Goal: Task Accomplishment & Management: Complete application form

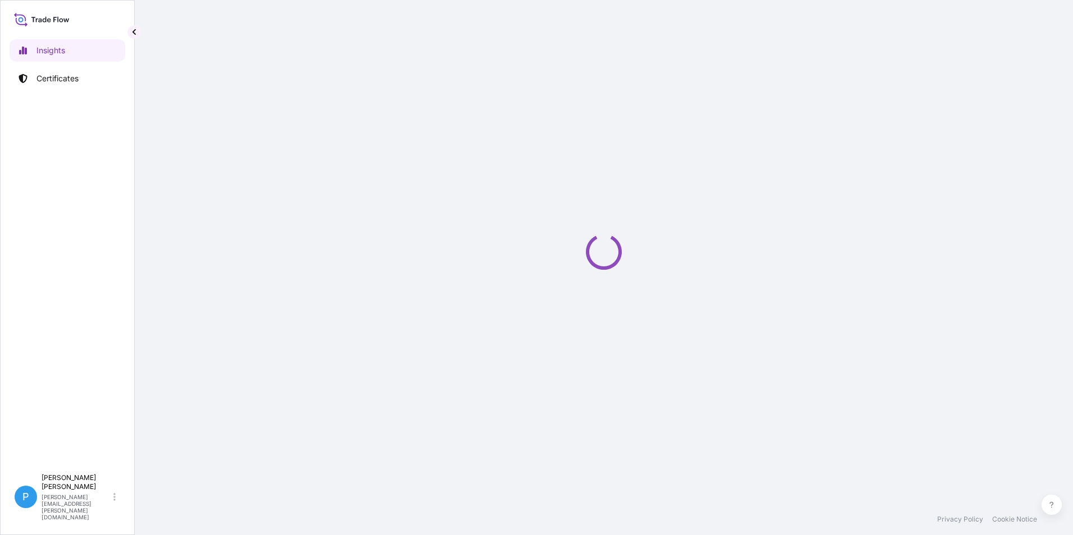
select select "2025"
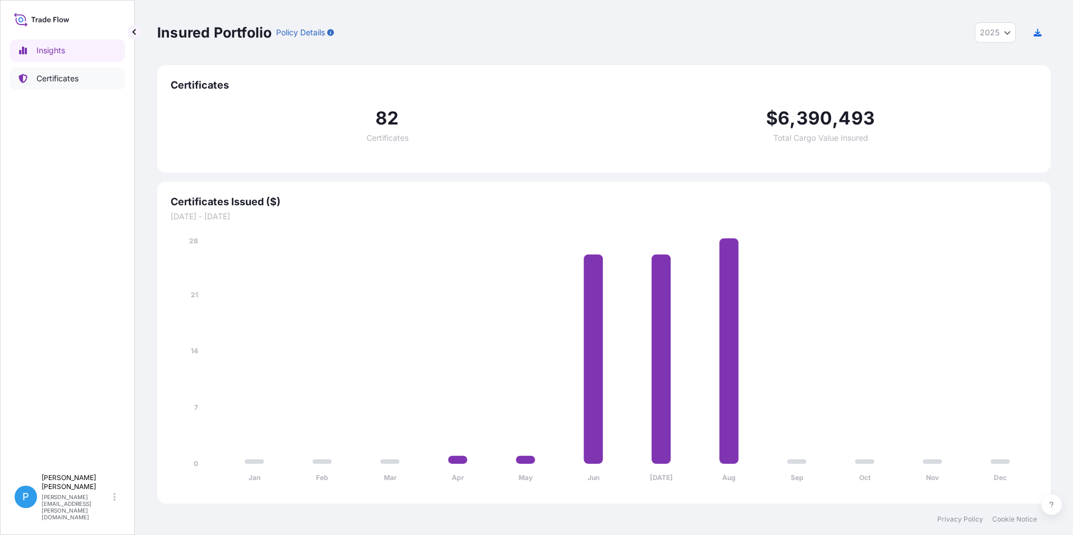
click at [55, 76] on p "Certificates" at bounding box center [57, 78] width 42 height 11
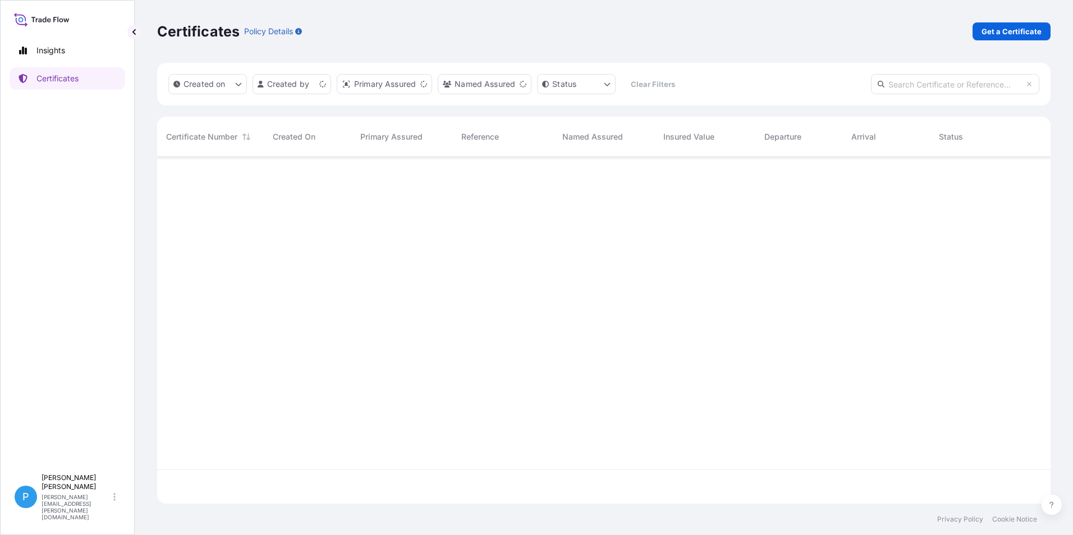
scroll to position [344, 885]
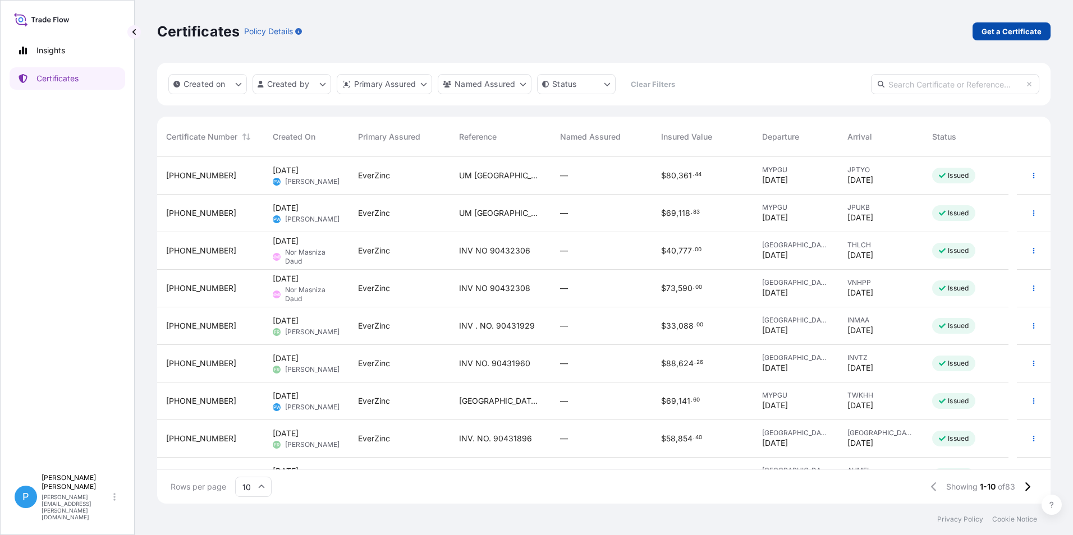
click at [1000, 31] on p "Get a Certificate" at bounding box center [1011, 31] width 60 height 11
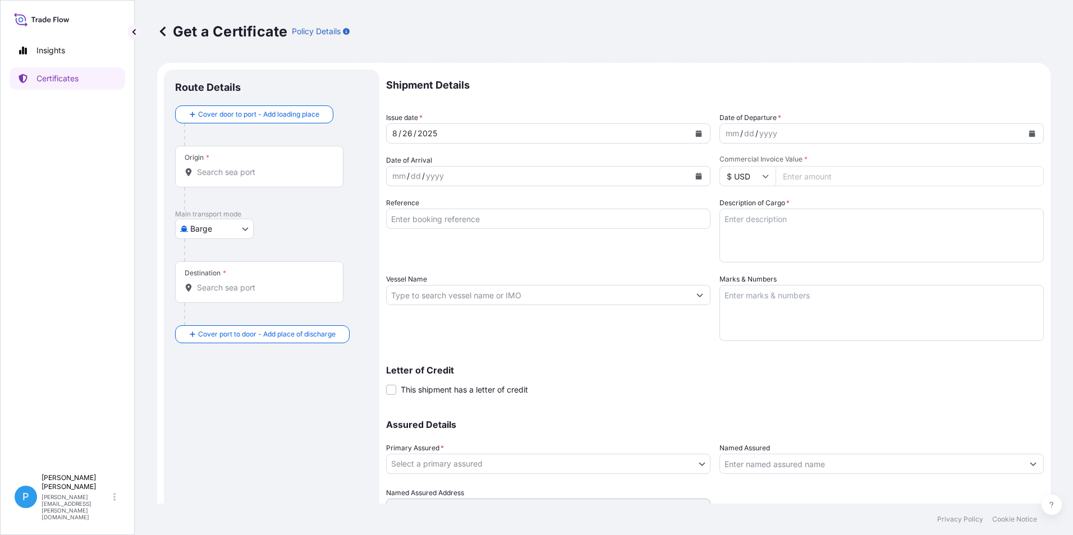
click at [212, 229] on body "Insights Certificates P Perline Wong [EMAIL_ADDRESS][PERSON_NAME][DOMAIN_NAME] …" at bounding box center [536, 267] width 1073 height 535
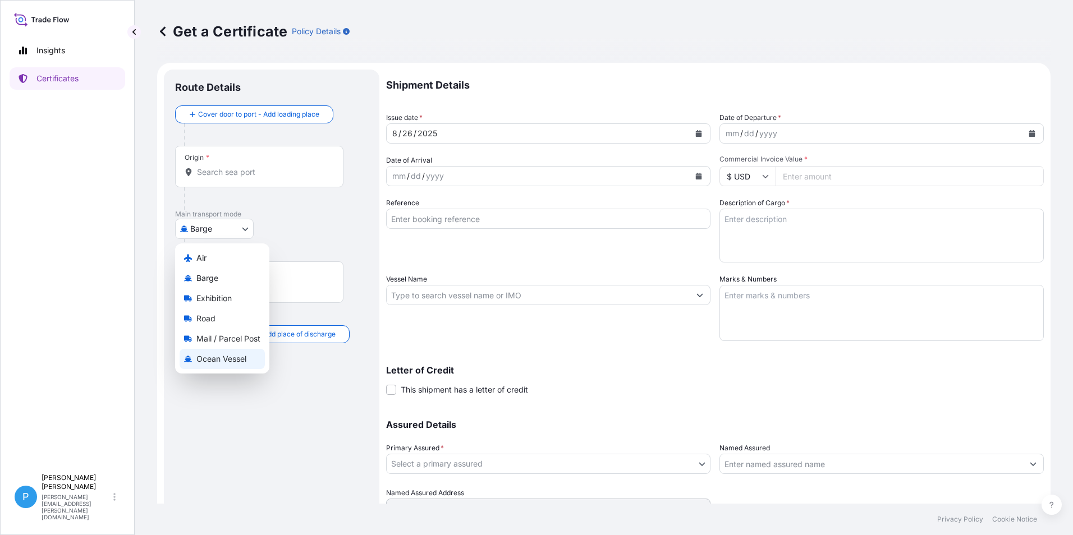
click at [211, 356] on span "Ocean Vessel" at bounding box center [221, 358] width 50 height 11
select select "Ocean Vessel"
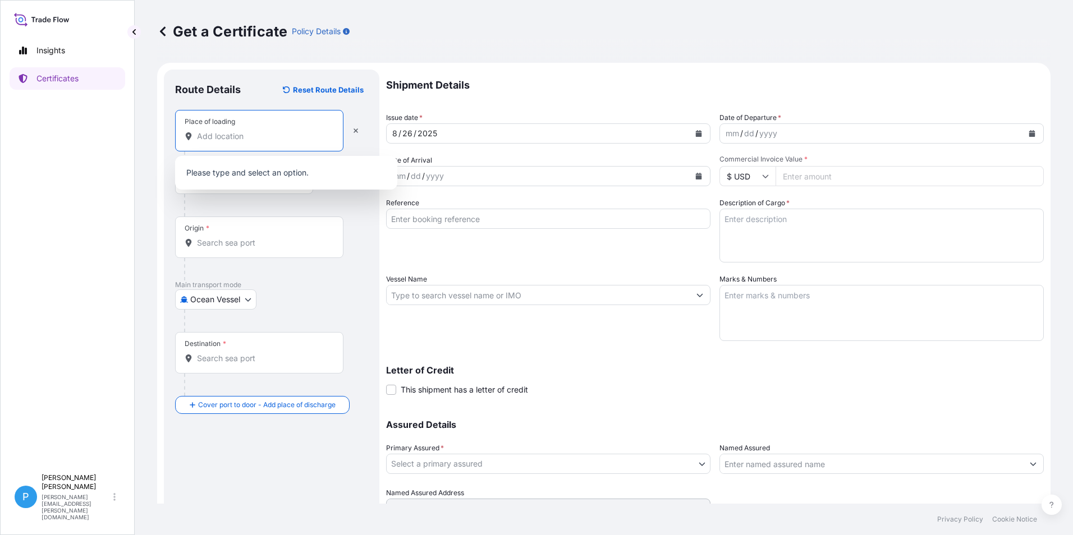
click at [223, 140] on input "Place of loading" at bounding box center [263, 136] width 132 height 11
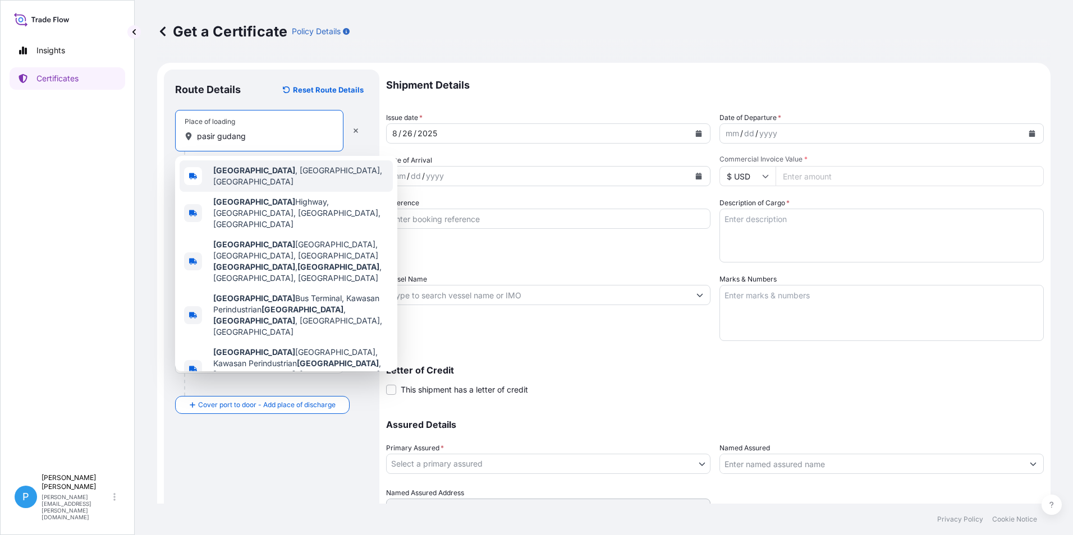
click at [256, 174] on b "[GEOGRAPHIC_DATA]" at bounding box center [254, 171] width 82 height 10
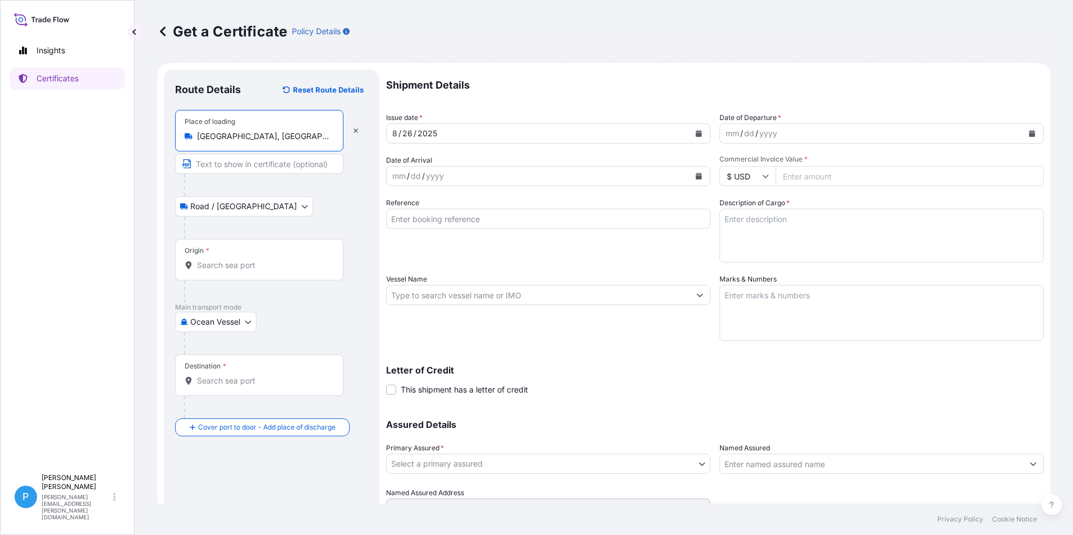
type input "[GEOGRAPHIC_DATA], [GEOGRAPHIC_DATA], [GEOGRAPHIC_DATA]"
click at [204, 265] on input "Origin *" at bounding box center [263, 265] width 132 height 11
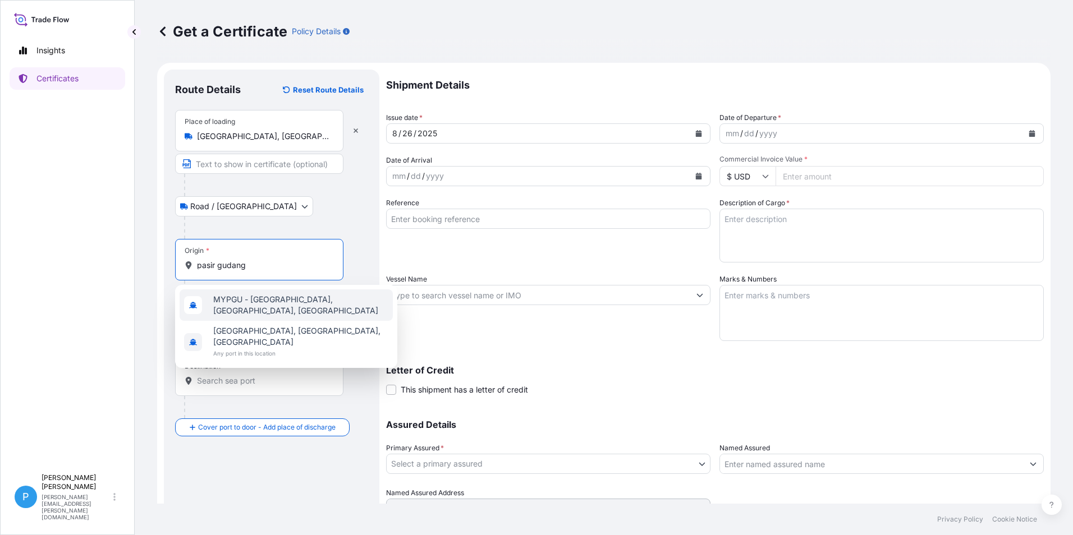
click at [266, 310] on div "MYPGU - [GEOGRAPHIC_DATA], [GEOGRAPHIC_DATA], [GEOGRAPHIC_DATA]" at bounding box center [286, 305] width 213 height 31
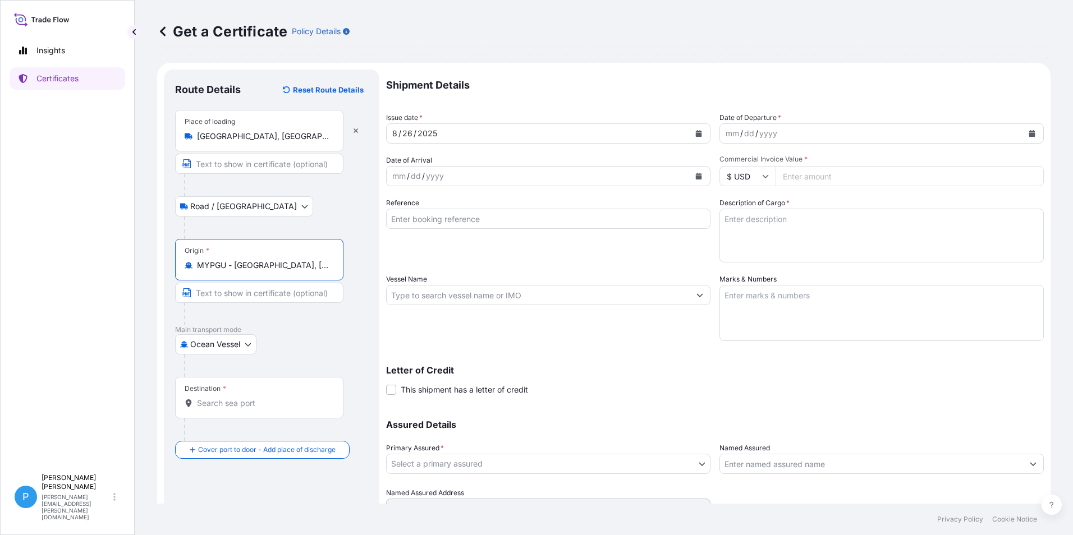
type input "MYPGU - [GEOGRAPHIC_DATA], [GEOGRAPHIC_DATA], [GEOGRAPHIC_DATA]"
click at [218, 409] on div "Destination *" at bounding box center [259, 398] width 168 height 42
click at [218, 409] on input "Destination *" at bounding box center [263, 403] width 132 height 11
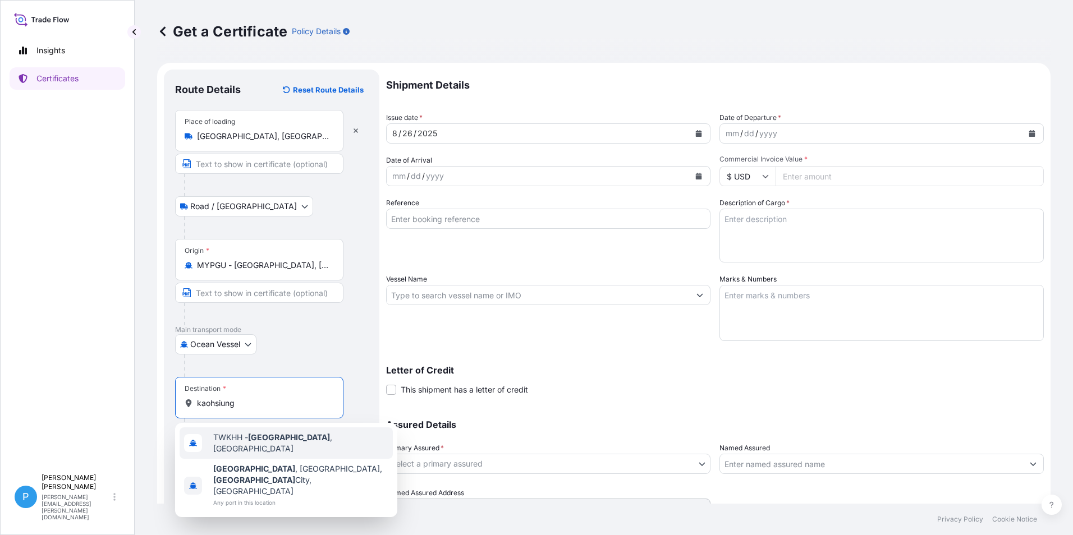
click at [249, 439] on span "TWKHH - [GEOGRAPHIC_DATA] , [GEOGRAPHIC_DATA]" at bounding box center [300, 443] width 175 height 22
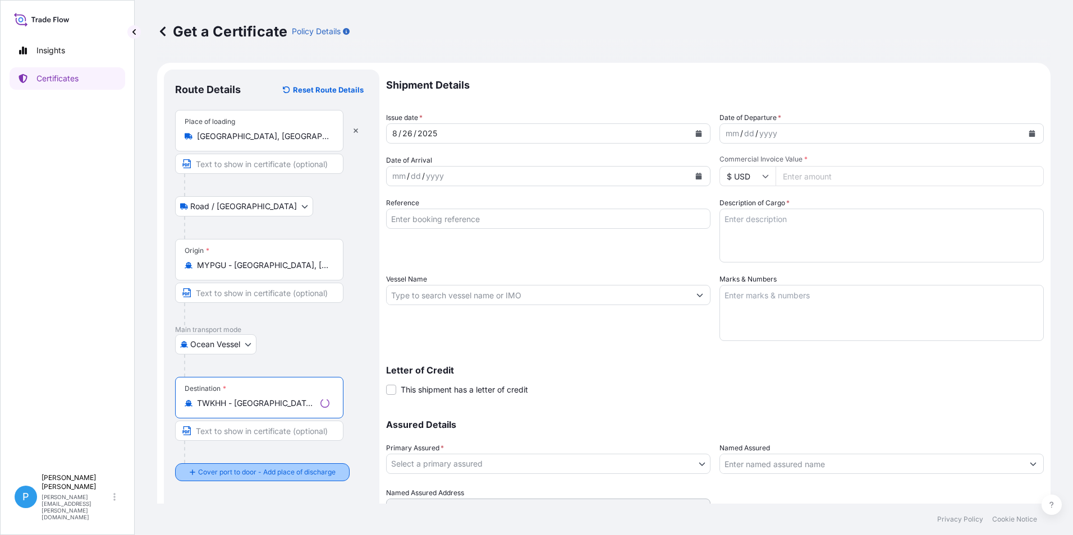
type input "TWKHH - [GEOGRAPHIC_DATA], [GEOGRAPHIC_DATA]"
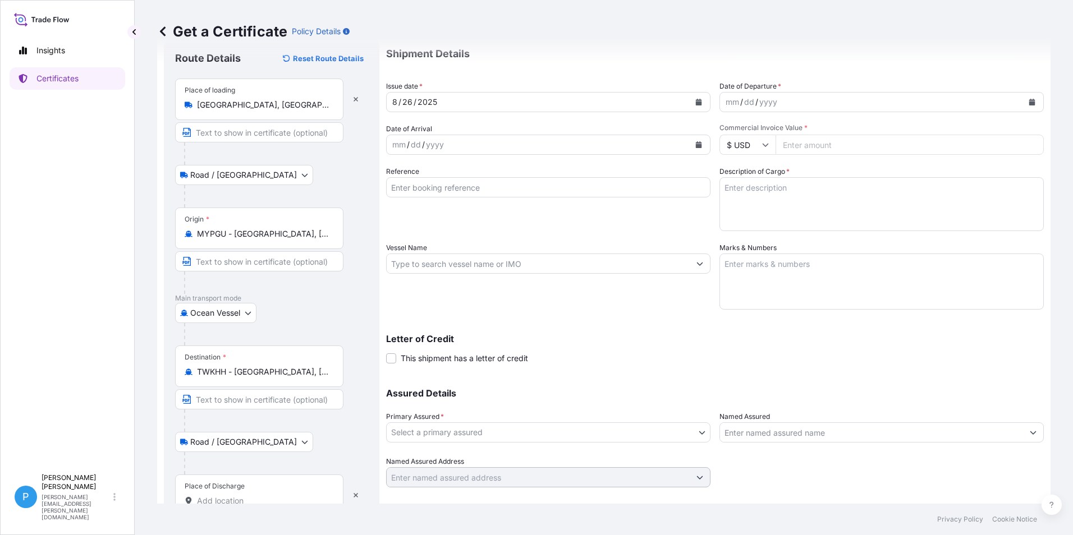
scroll to position [62, 0]
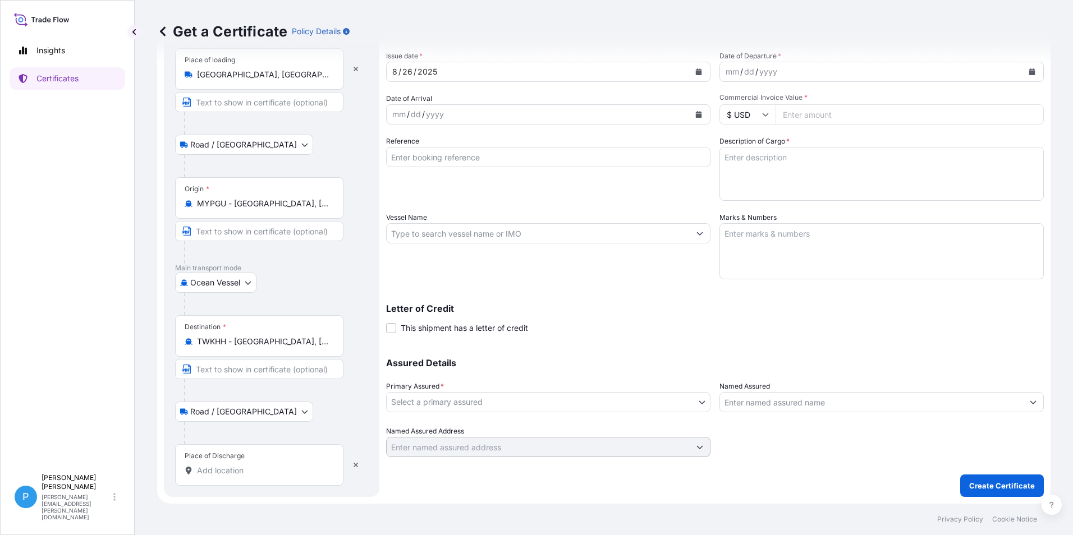
click at [214, 471] on input "Place of Discharge" at bounding box center [263, 470] width 132 height 11
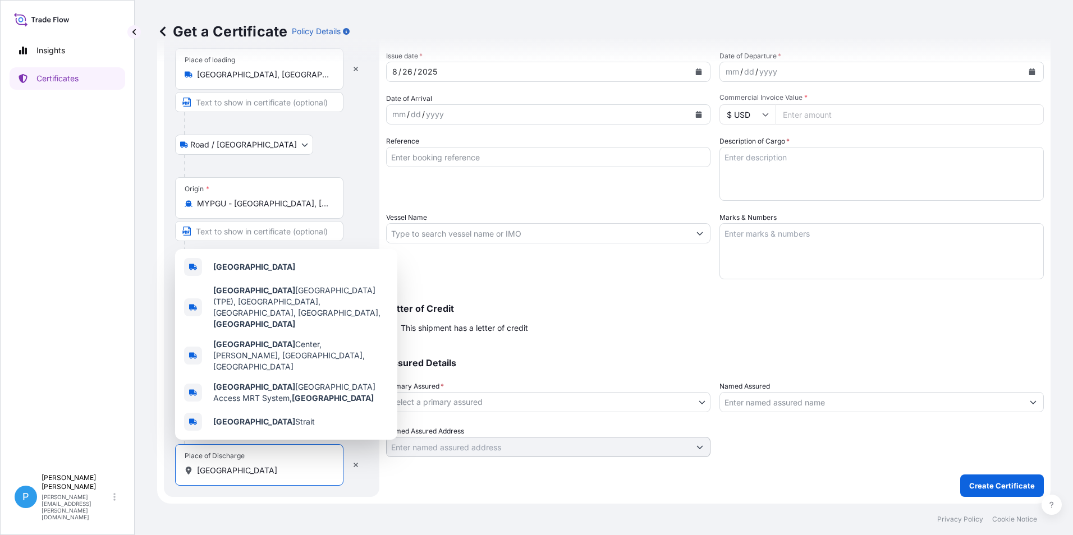
drag, startPoint x: 235, startPoint y: 476, endPoint x: 157, endPoint y: 474, distance: 78.0
click at [158, 474] on form "Route Details Reset Route Details Place of loading [GEOGRAPHIC_DATA] / [GEOGRAP…" at bounding box center [603, 252] width 893 height 503
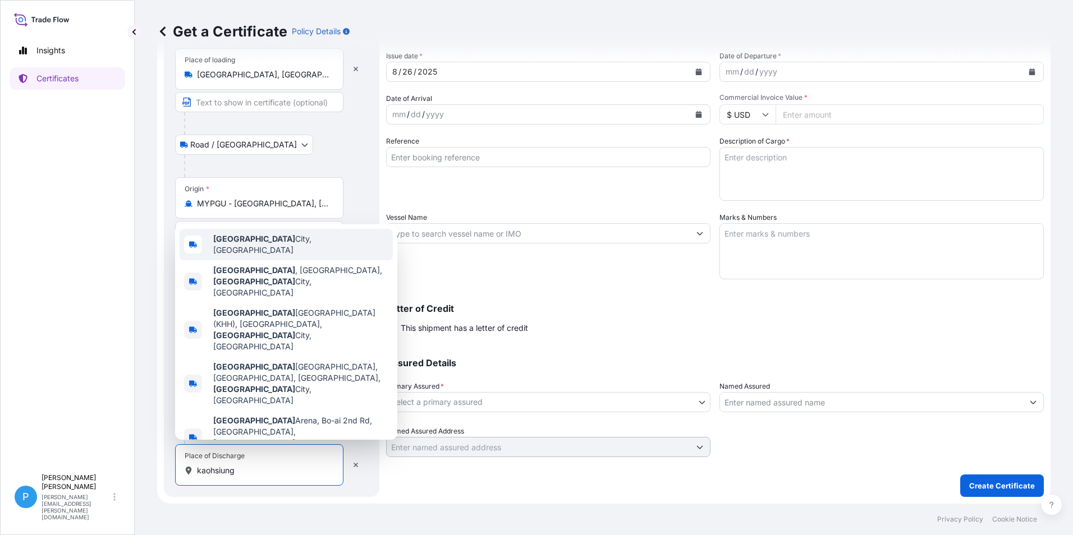
click at [270, 256] on span "[GEOGRAPHIC_DATA], [GEOGRAPHIC_DATA]" at bounding box center [300, 244] width 175 height 22
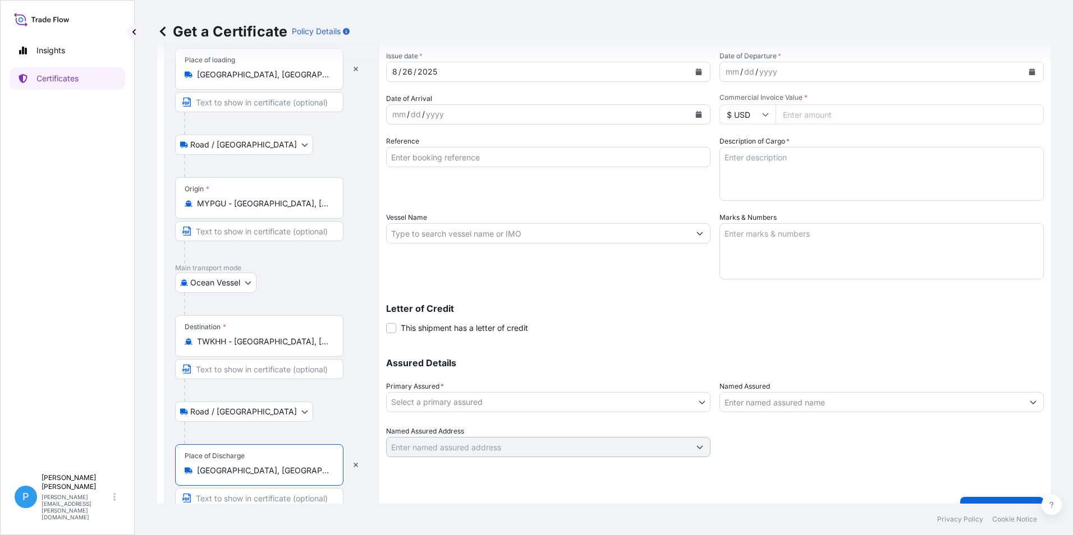
type input "[GEOGRAPHIC_DATA], [GEOGRAPHIC_DATA]"
click at [618, 117] on div "mm / dd / yyyy" at bounding box center [538, 114] width 303 height 20
click at [699, 116] on button "Calendar" at bounding box center [699, 114] width 18 height 18
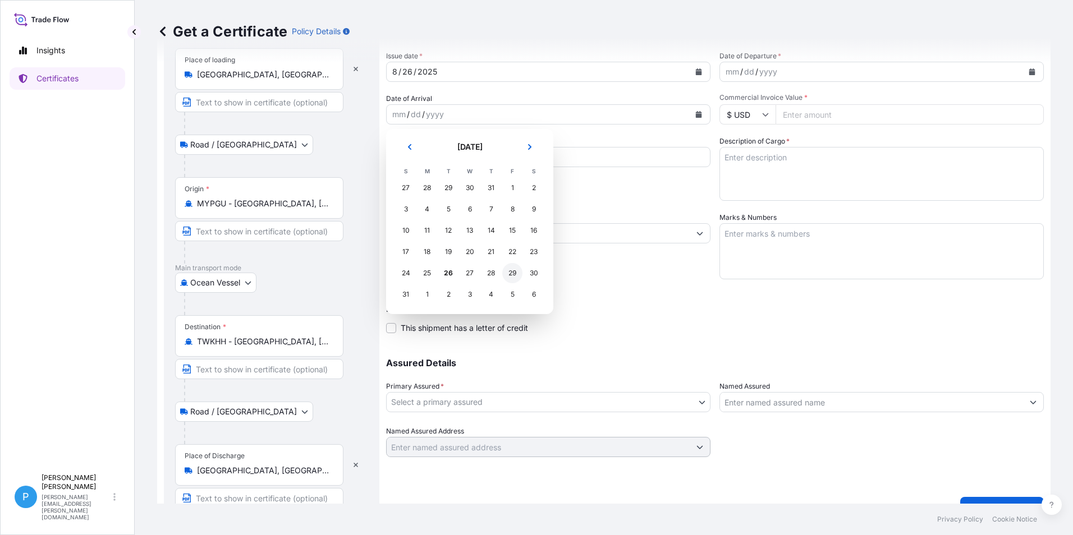
click at [513, 274] on div "29" at bounding box center [512, 273] width 20 height 20
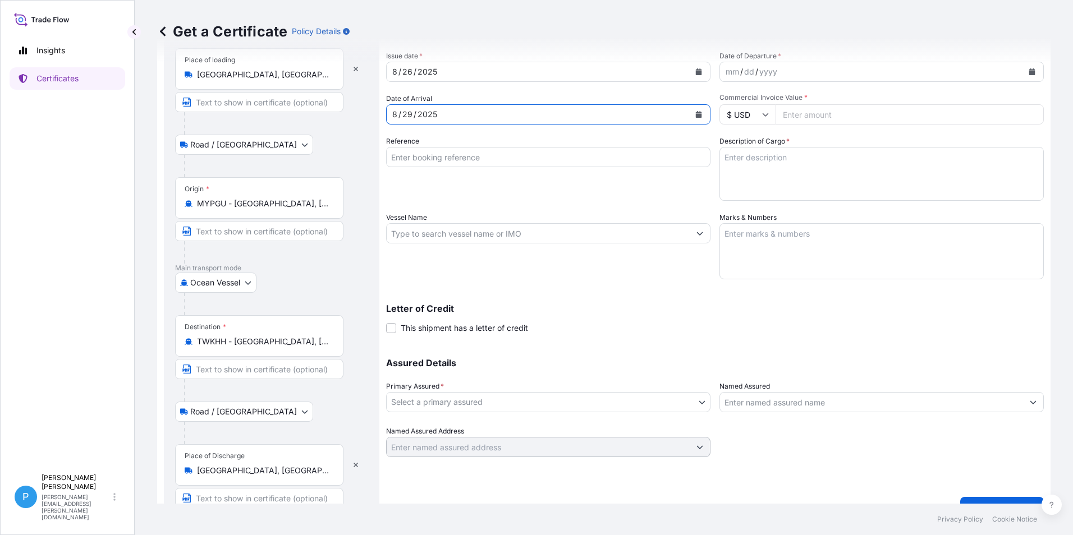
click at [408, 158] on input "Reference" at bounding box center [548, 157] width 324 height 20
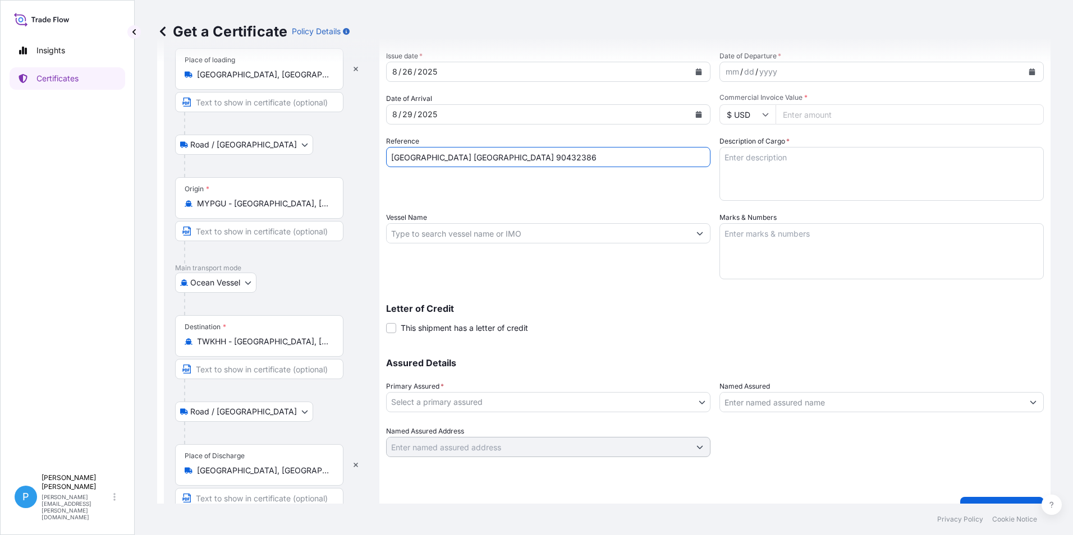
type input "[GEOGRAPHIC_DATA] [GEOGRAPHIC_DATA] 90432386"
click at [413, 235] on input "Vessel Name" at bounding box center [538, 233] width 303 height 20
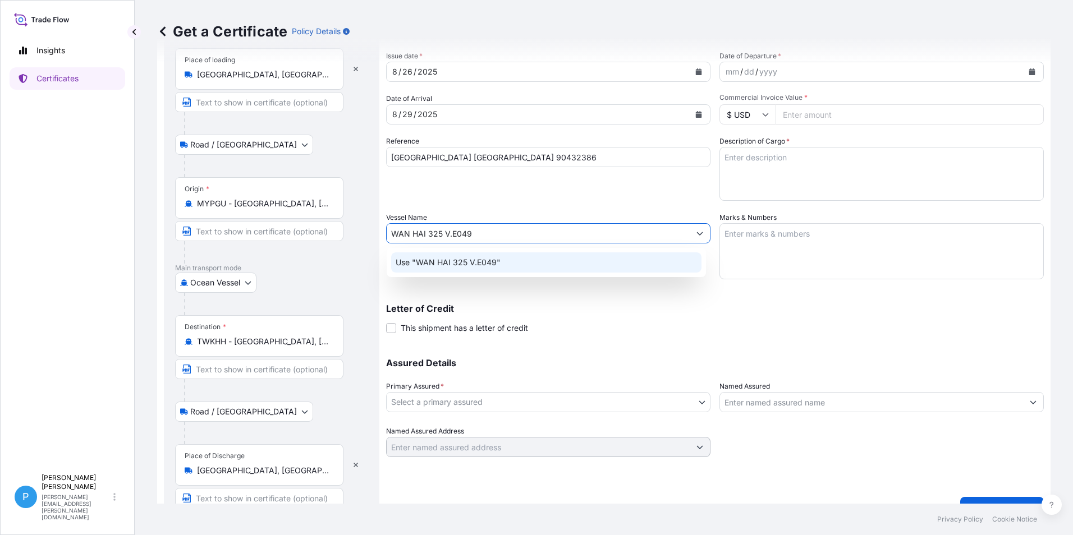
click at [466, 265] on p "Use "WAN HAI 325 V.E049"" at bounding box center [448, 262] width 105 height 11
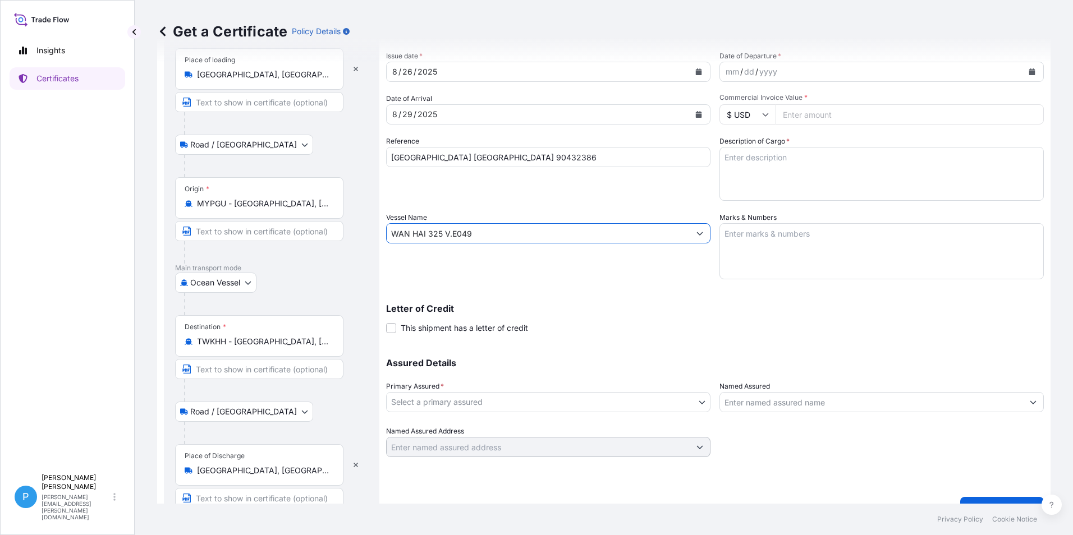
type input "WAN HAI 325 V.E049"
click at [1029, 70] on icon "Calendar" at bounding box center [1032, 71] width 6 height 7
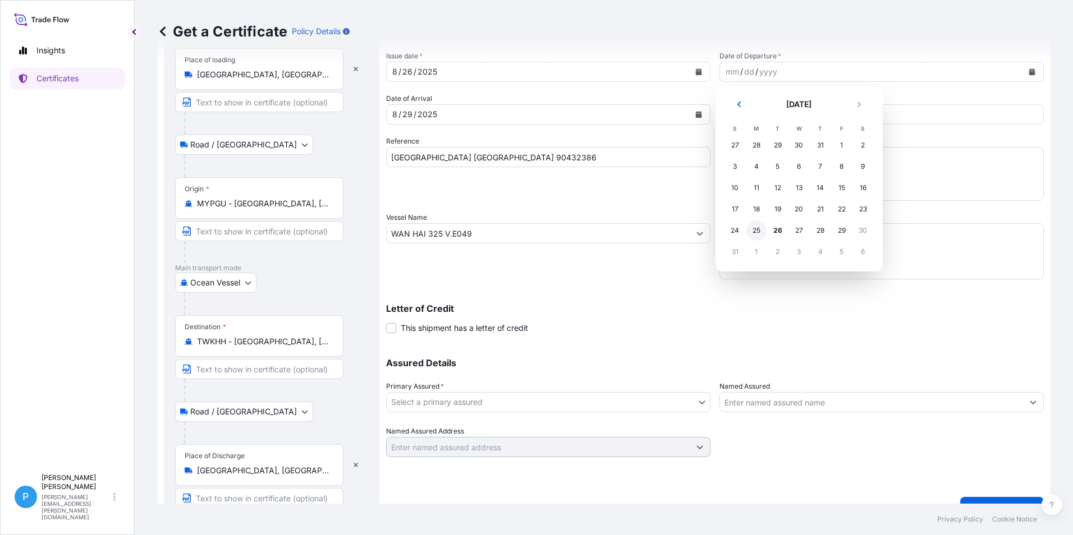
click at [757, 232] on div "25" at bounding box center [756, 230] width 20 height 20
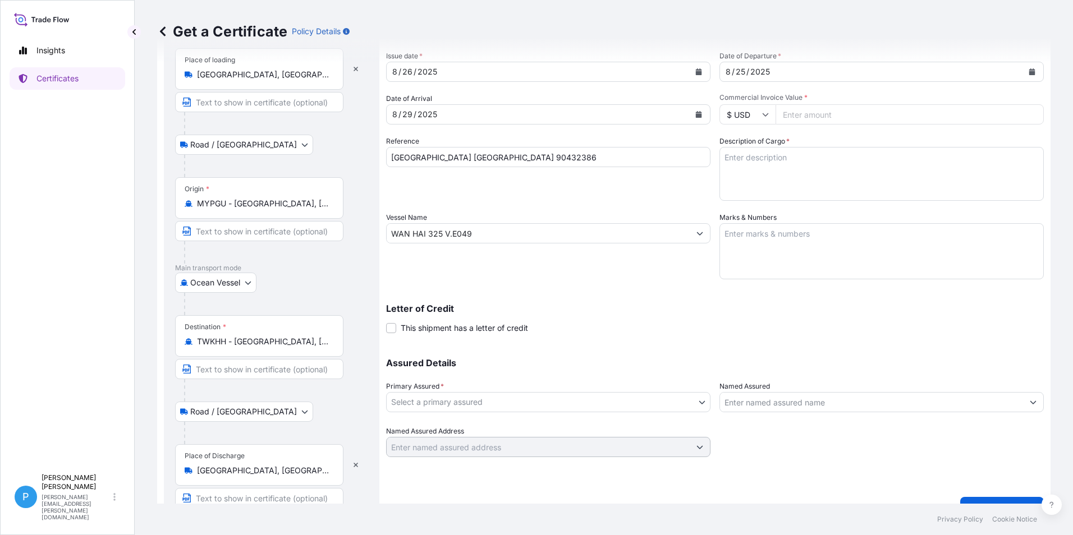
click at [801, 116] on input "Commercial Invoice Value *" at bounding box center [909, 114] width 268 height 20
type input "64008.00"
click at [766, 173] on textarea "Description of Cargo *" at bounding box center [881, 174] width 324 height 54
click at [767, 247] on textarea "Marks & Numbers" at bounding box center [881, 251] width 324 height 56
paste textarea "BERLIN CO. LTD. PO / NO.: TMUM2507161109 KAOHSIUNG"
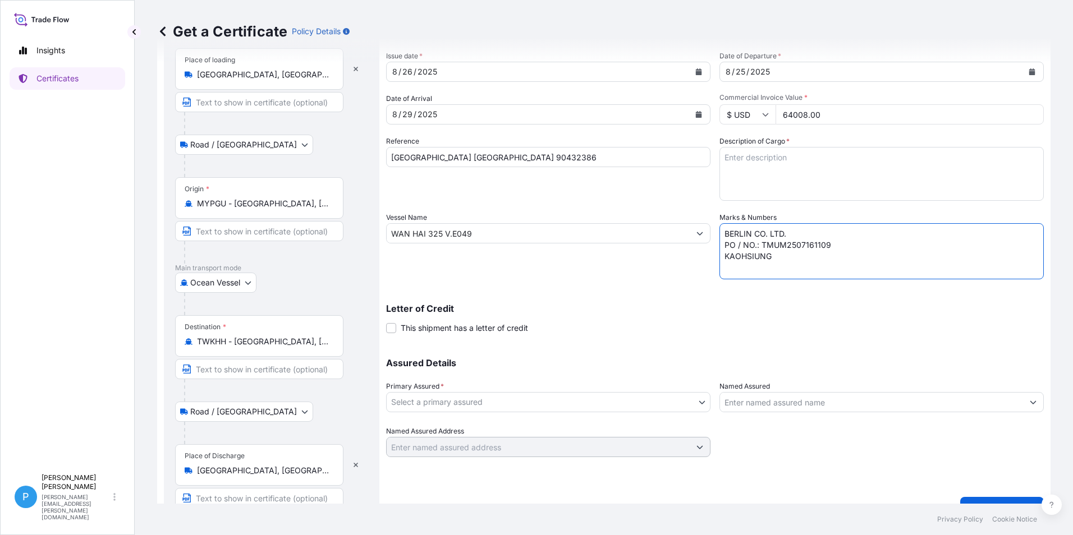
type textarea "BERLIN CO. LTD. PO / NO.: TMUM2507161109 KAOHSIUNG"
click at [762, 160] on textarea "Description of Cargo *" at bounding box center [881, 174] width 324 height 54
paste textarea "ZINC METAL PIGMENT STANDARD 5 18 BAGS X 1000KG 9 PALLETS GROSS WEIGHT = 18,306.…"
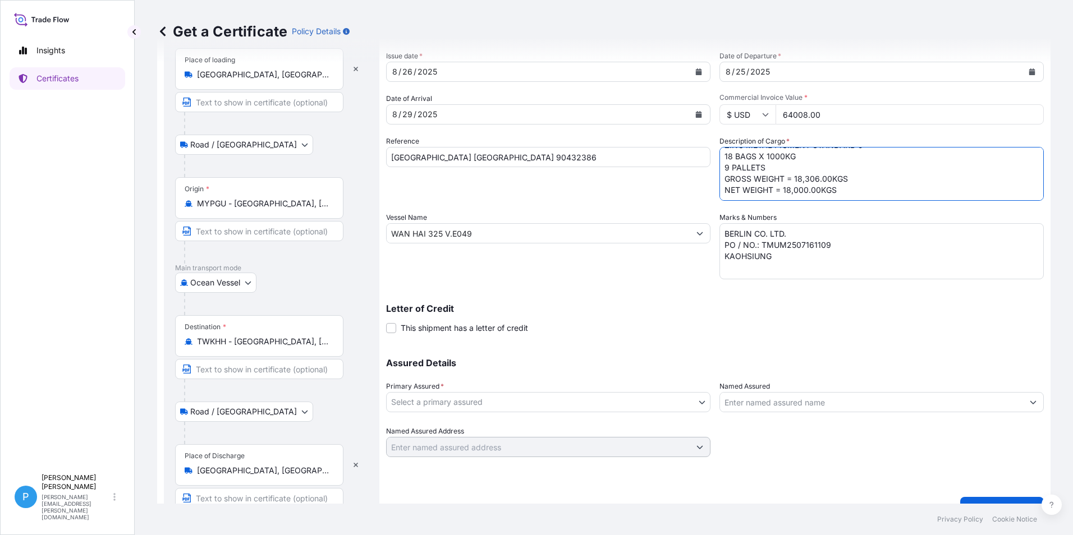
scroll to position [12, 0]
type textarea "ZINC METAL PIGMENT STANDARD 5 18 BAGS X 1000KG 9 PALLETS GROSS WEIGHT = 18,306.…"
click at [495, 407] on body "Insights Certificates P Perline Wong [EMAIL_ADDRESS][PERSON_NAME][DOMAIN_NAME] …" at bounding box center [536, 267] width 1073 height 535
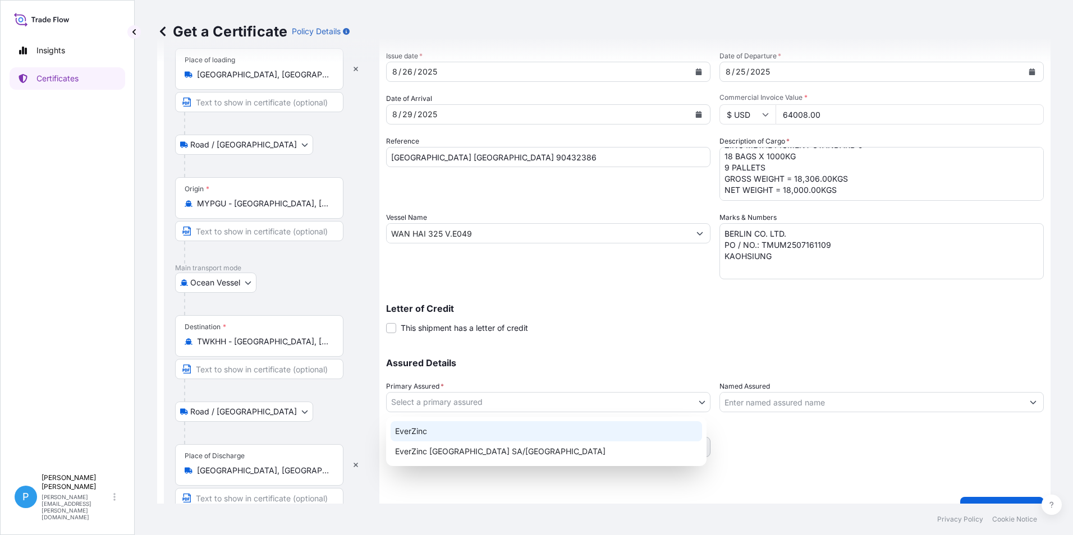
click at [448, 430] on div "EverZinc" at bounding box center [545, 431] width 311 height 20
select select "31493"
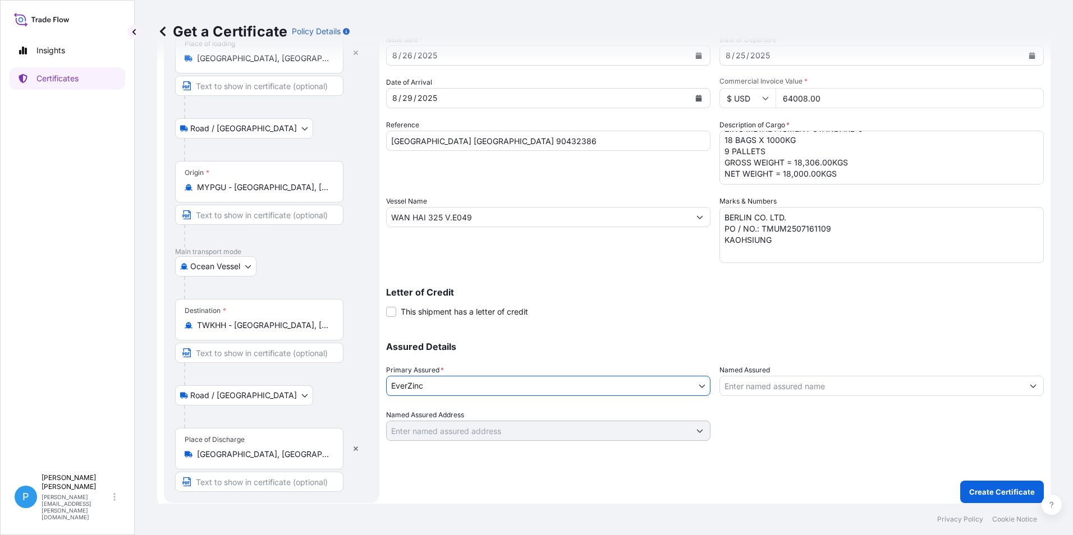
scroll to position [84, 0]
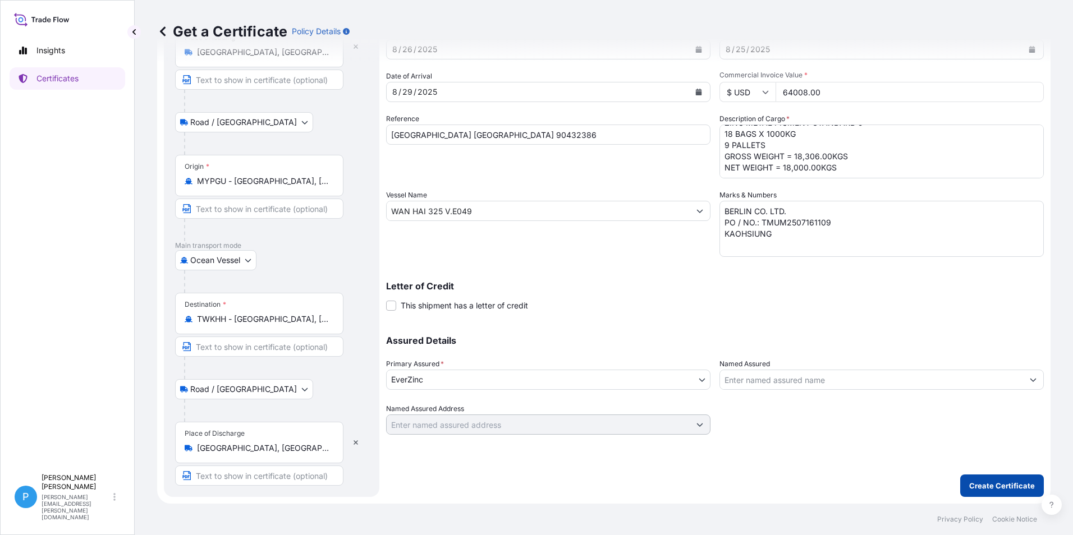
click at [989, 490] on p "Create Certificate" at bounding box center [1002, 485] width 66 height 11
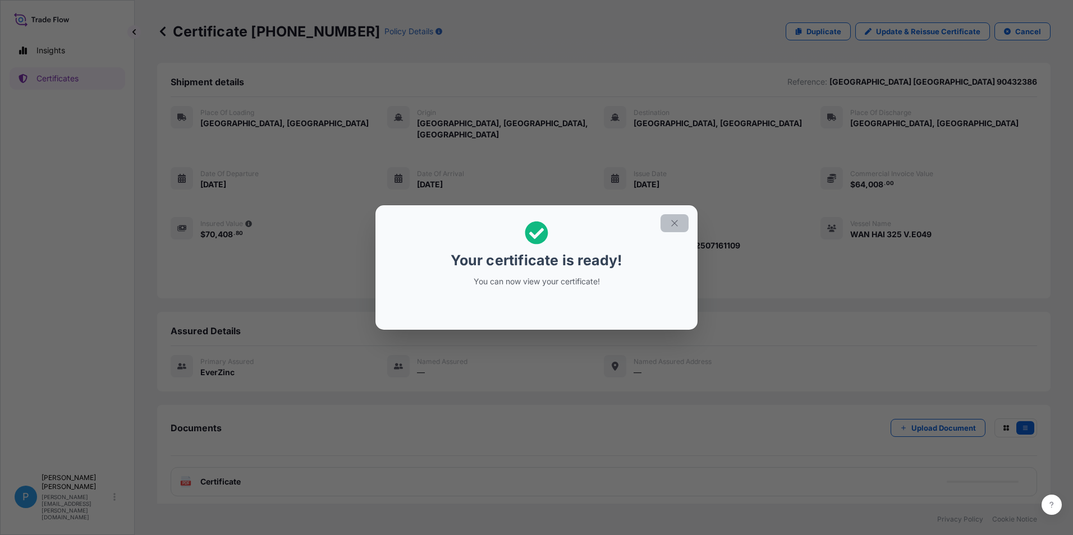
click at [677, 227] on icon "button" at bounding box center [674, 223] width 10 height 10
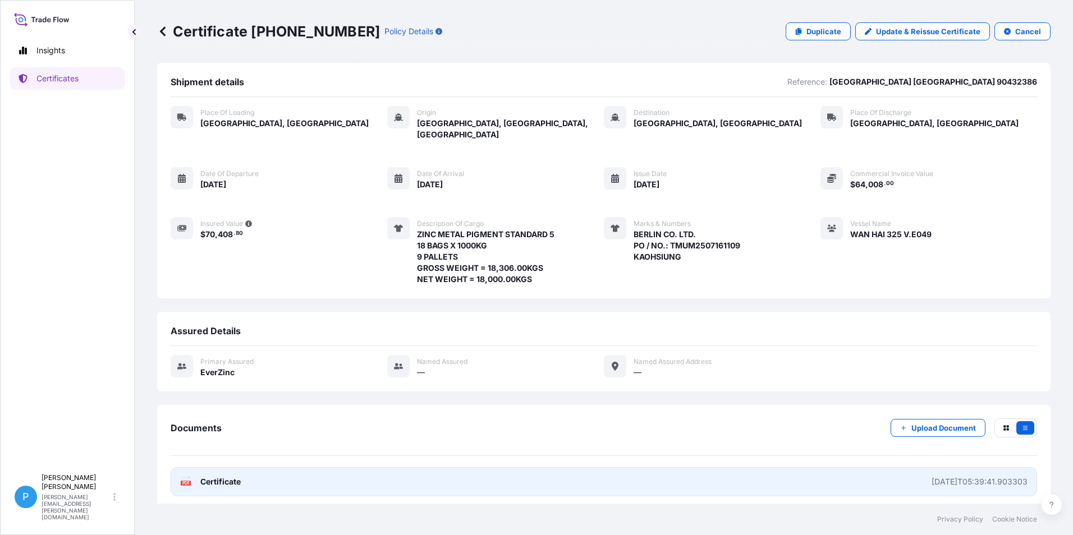
click at [206, 476] on span "Certificate" at bounding box center [220, 481] width 40 height 11
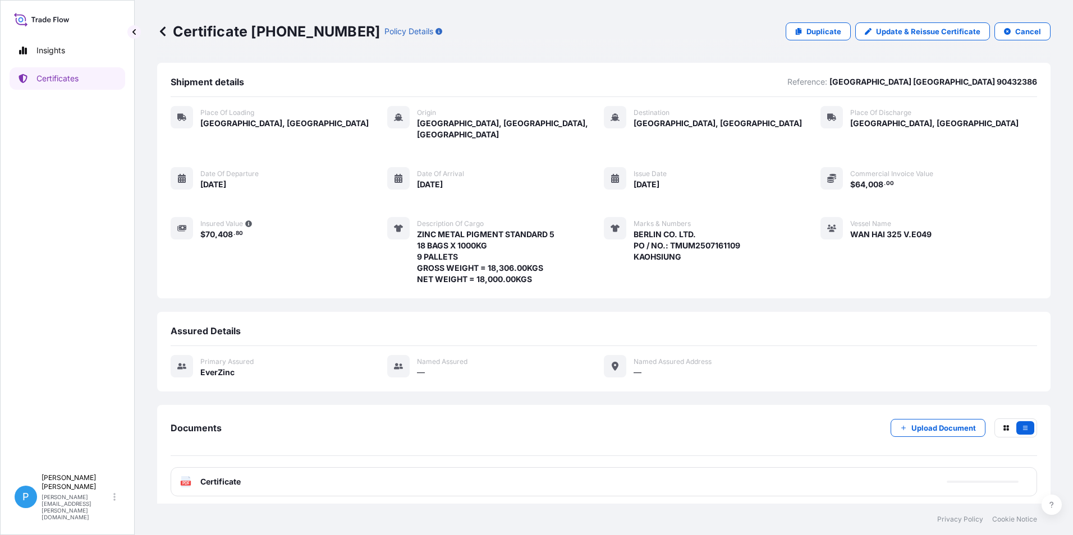
click at [176, 31] on p "Certificate [PHONE_NUMBER]" at bounding box center [268, 31] width 223 height 18
click at [164, 33] on icon at bounding box center [162, 31] width 11 height 11
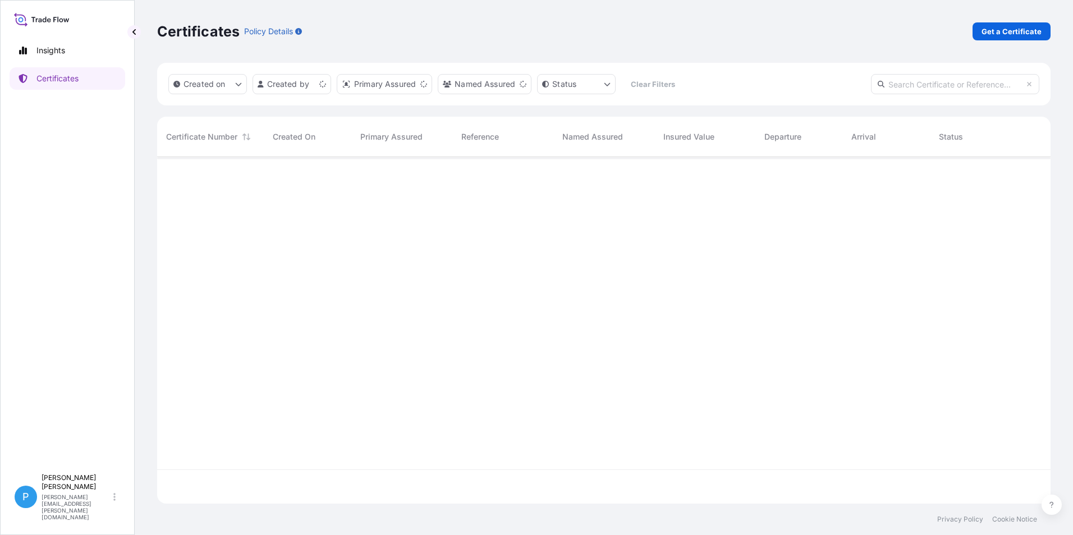
scroll to position [344, 885]
